Goal: Entertainment & Leisure: Consume media (video, audio)

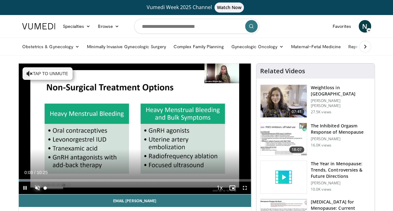
click at [38, 189] on span "Video Player" at bounding box center [37, 187] width 13 height 13
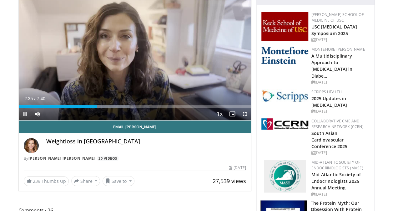
scroll to position [71, 0]
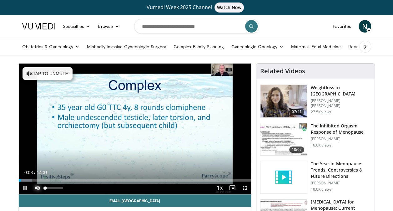
click at [38, 188] on span "Video Player" at bounding box center [37, 187] width 13 height 13
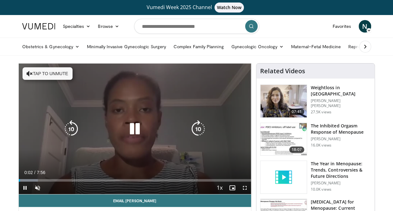
click at [49, 74] on button "Tap to unmute" at bounding box center [48, 73] width 50 height 13
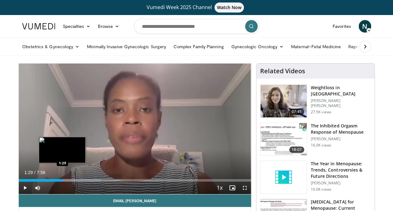
click at [62, 179] on div "Loaded : 35.39% 1:29 1:29" at bounding box center [135, 180] width 232 height 3
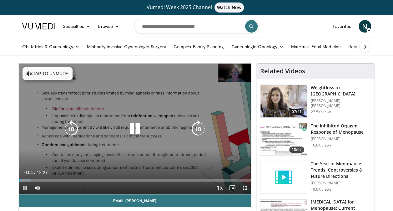
click at [47, 68] on button "Tap to unmute" at bounding box center [48, 73] width 50 height 13
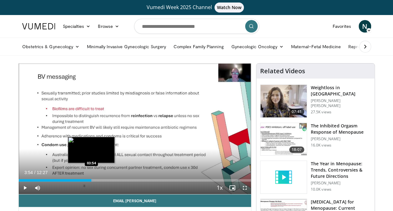
click at [91, 178] on div "Loaded : 32.09% 03:54 03:54" at bounding box center [135, 178] width 232 height 6
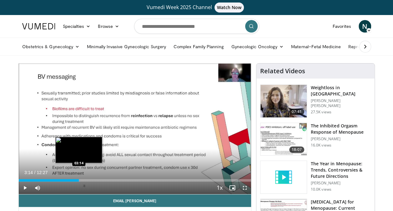
click at [79, 178] on div "Loaded : 26.53% 03:14 03:14" at bounding box center [135, 178] width 232 height 6
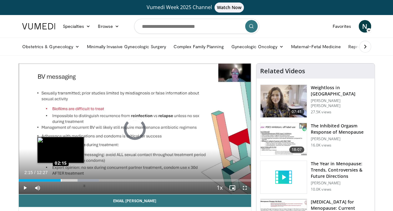
click at [61, 178] on div "Loaded : 34.48% 02:15 02:15" at bounding box center [135, 178] width 232 height 6
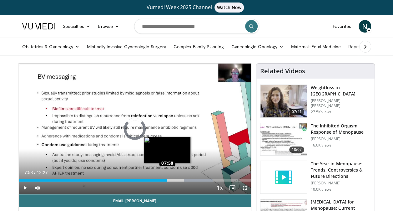
click at [167, 179] on div "Loaded : 83.56% 07:58 07:58" at bounding box center [135, 180] width 232 height 3
